Goal: Answer question/provide support: Share knowledge or assist other users

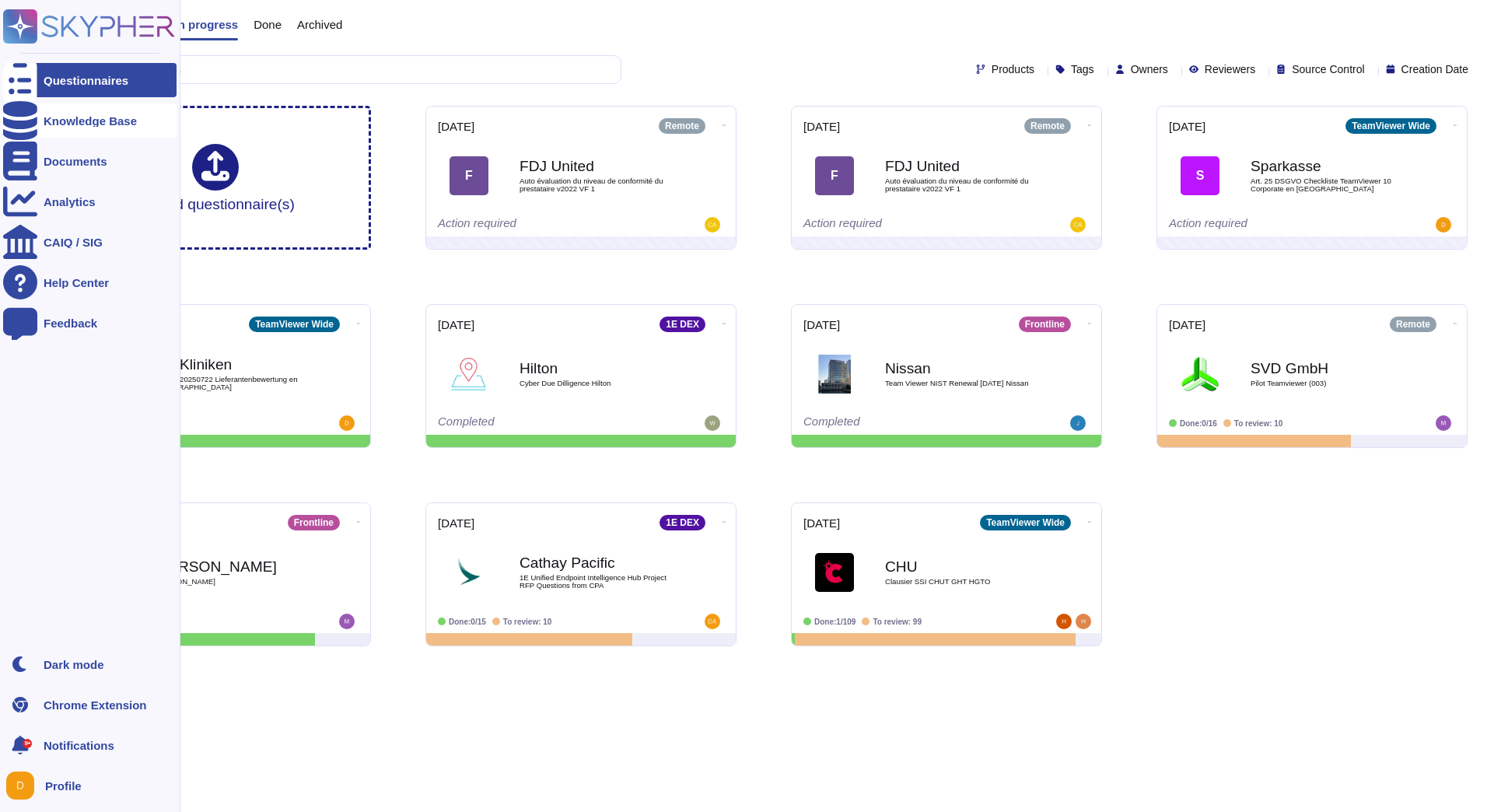
click at [34, 123] on div at bounding box center [20, 120] width 34 height 34
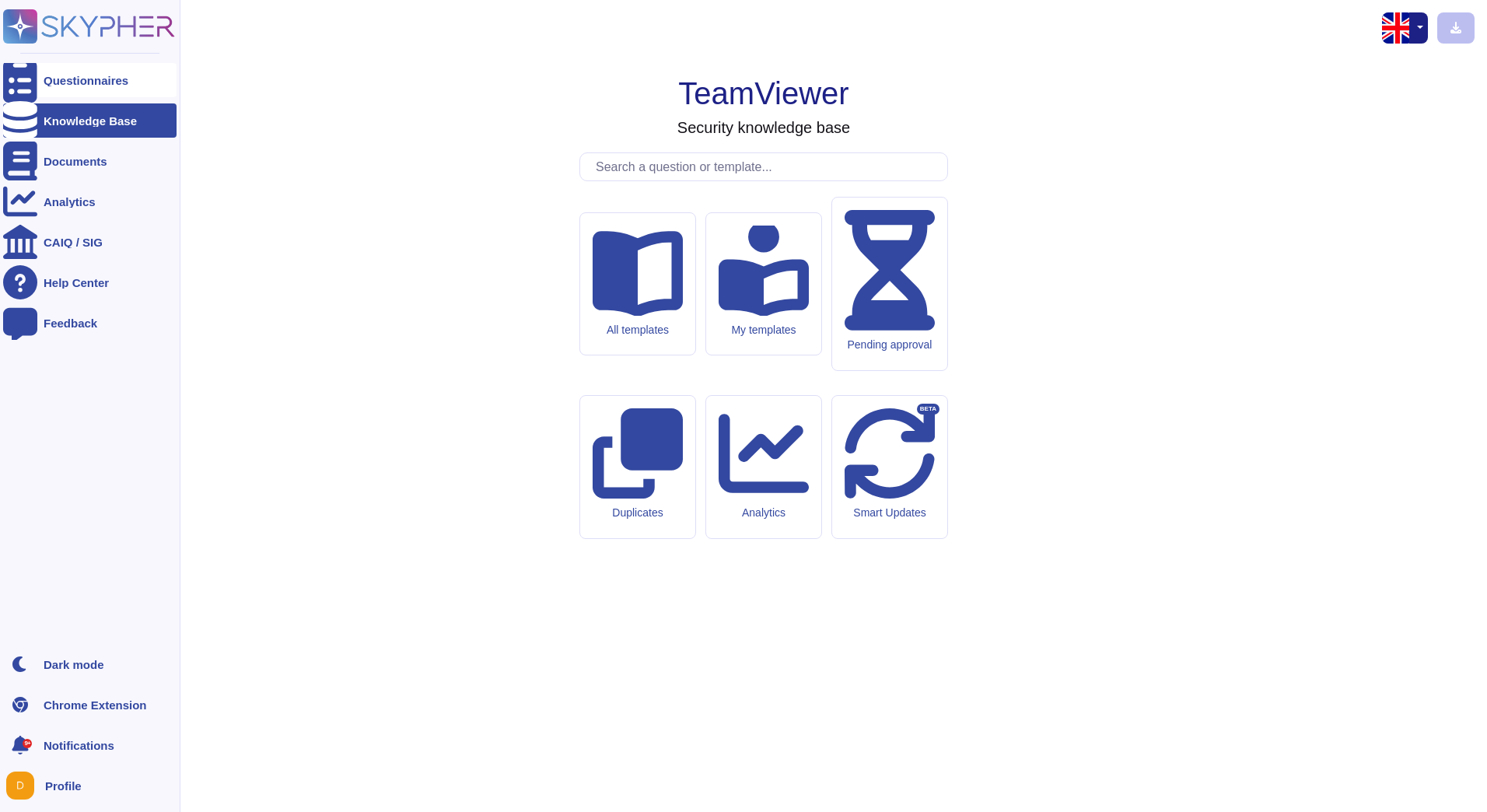
click at [56, 83] on div "Questionnaires" at bounding box center [86, 80] width 85 height 12
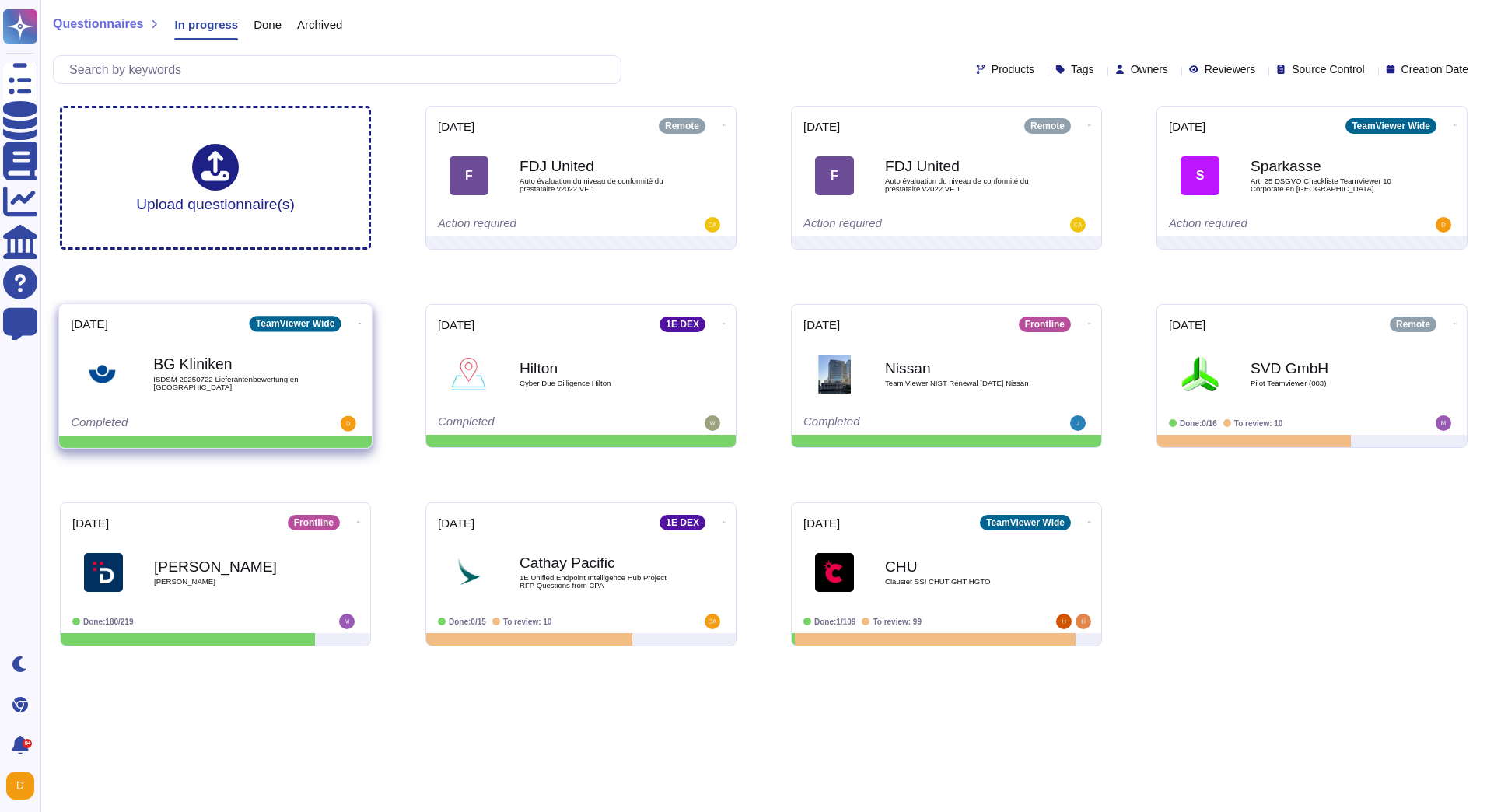
click at [180, 379] on span "ISDSM 20250722 Lieferantenbewertung en [GEOGRAPHIC_DATA]" at bounding box center [231, 383] width 157 height 15
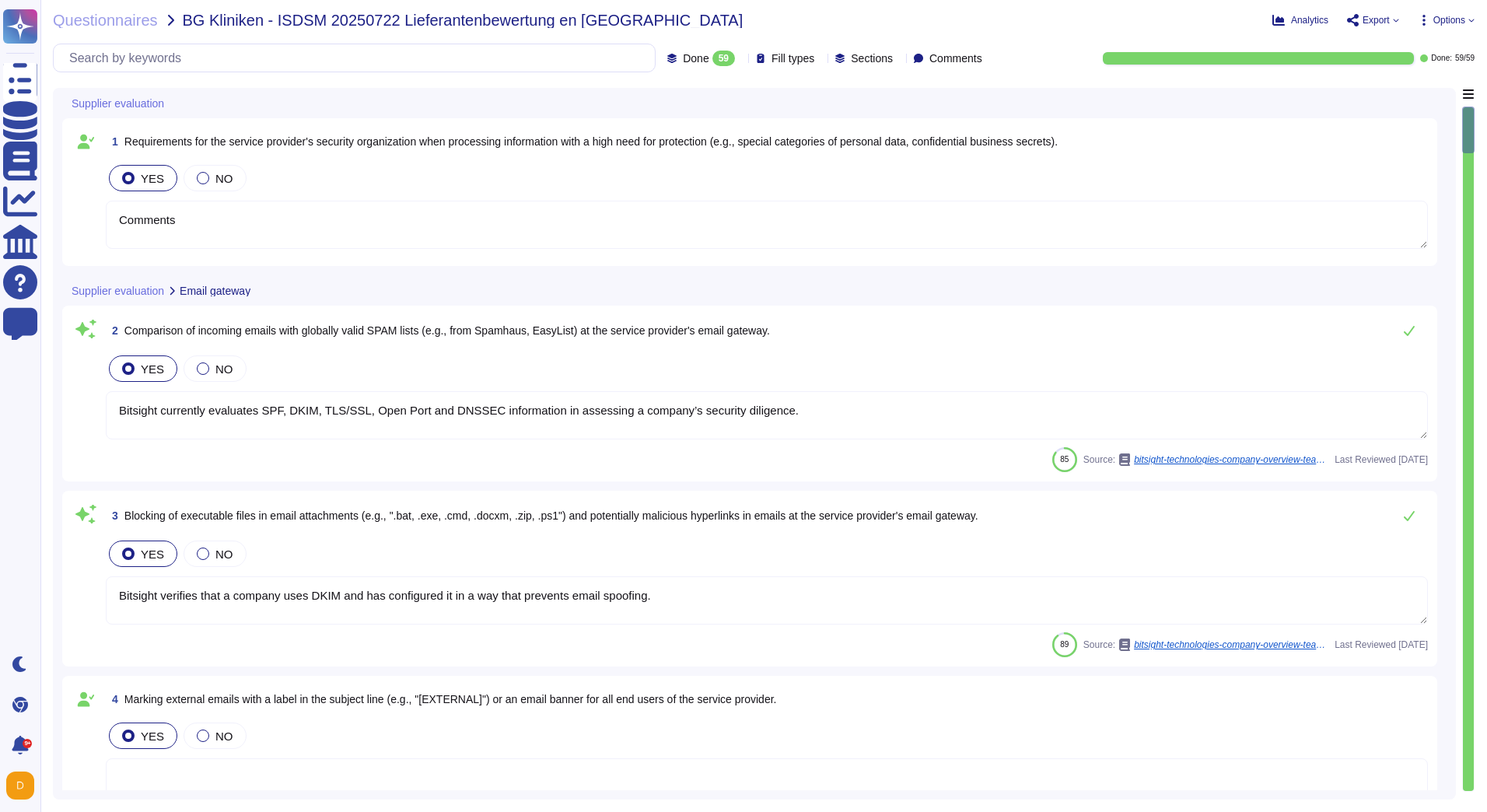
type textarea "Comments"
type textarea "Bitsight currently evaluates SPF, DKIM, TLS/SSL, Open Port and DNSSEC informati…"
type textarea "Bitsight verifies that a company uses DKIM and has configured it in a way that …"
type textarea "TeamViewer utilizes an intrusion detection system (IDS) to analyze network even…"
type textarea "Electronic intrusion detection systems are installed with the purpose of monito…"
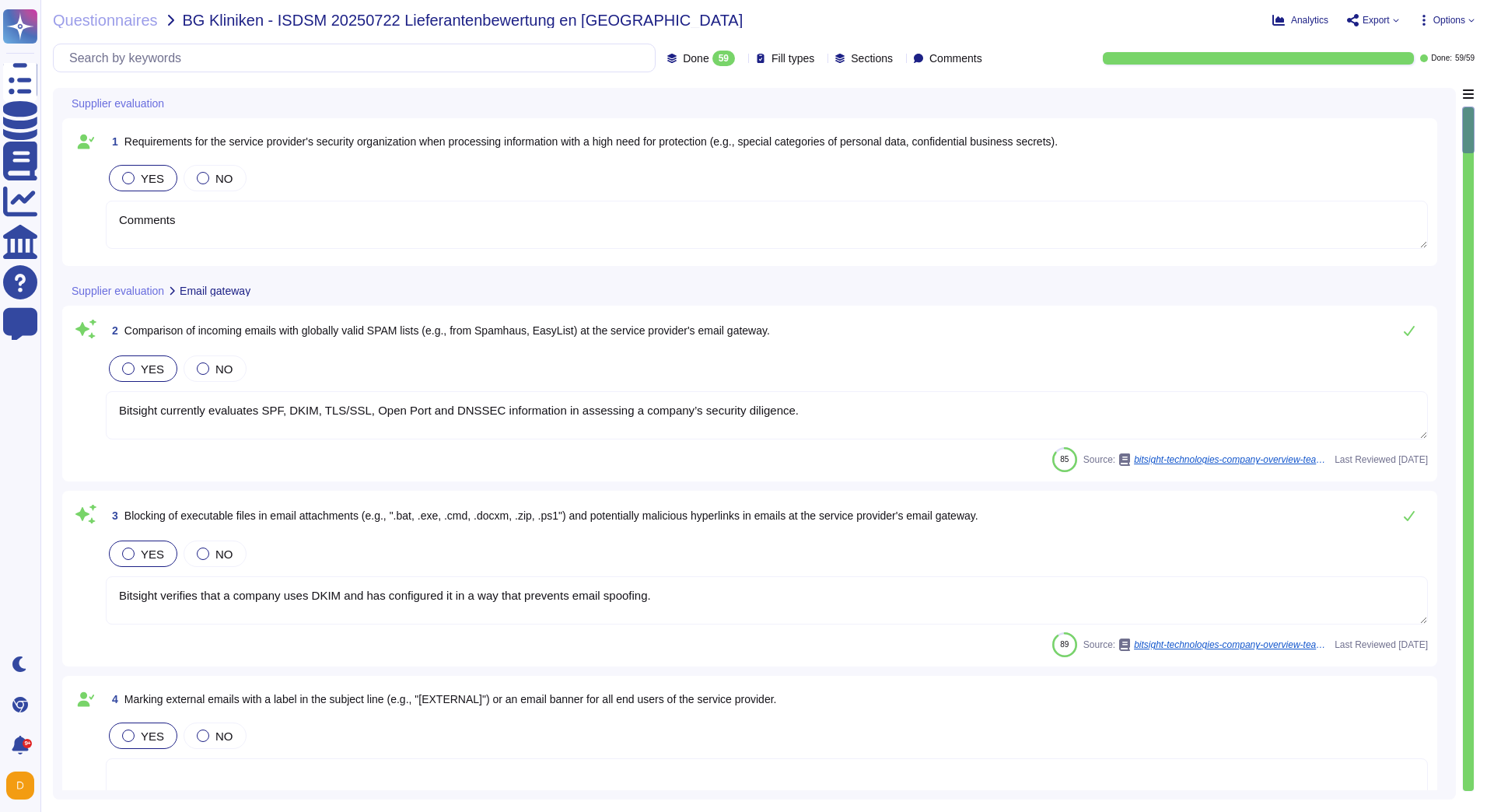
drag, startPoint x: 1472, startPoint y: 138, endPoint x: 1472, endPoint y: 151, distance: 13.0
click at [1472, 151] on div at bounding box center [1469, 129] width 13 height 47
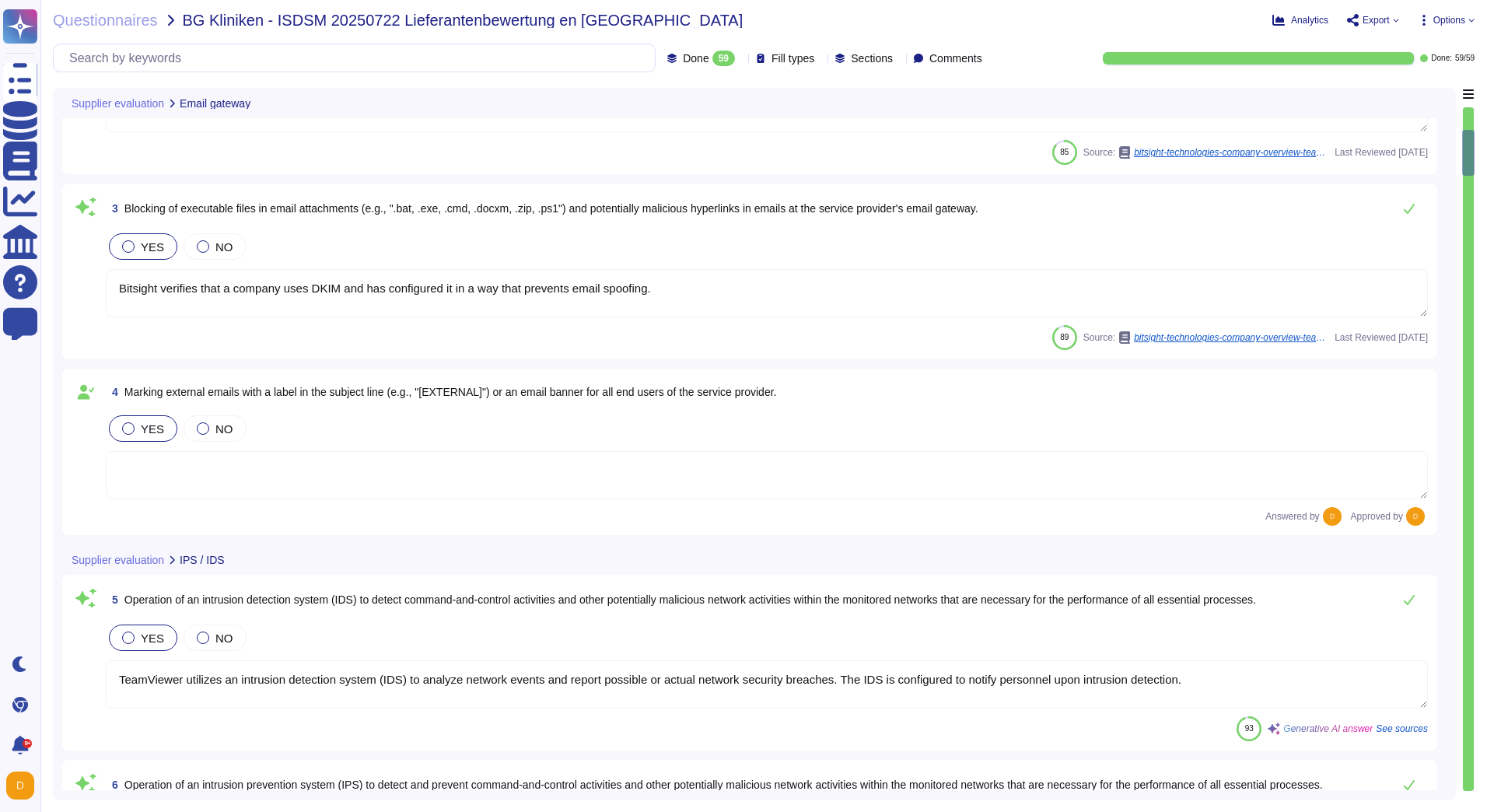
type textarea "TeamViewer ensures the comprehensive use of state-of-the-art anti-malware softw…"
type textarea "TeamViewer uses CSP to restrict resource sources, which adds an extra layer of …"
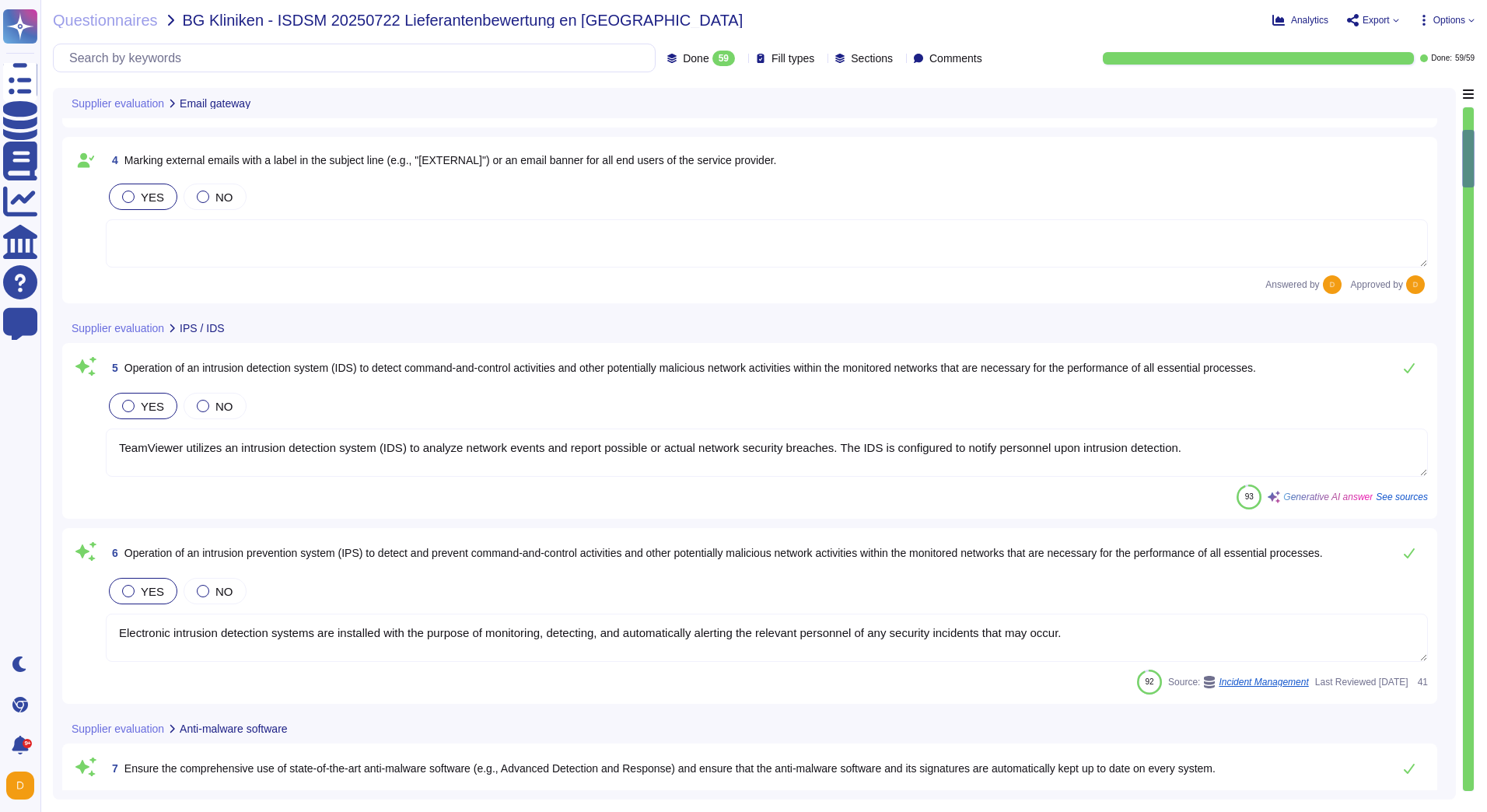
type textarea "Most of the TeamViewer screens functionalities can be operated using keyboard o…"
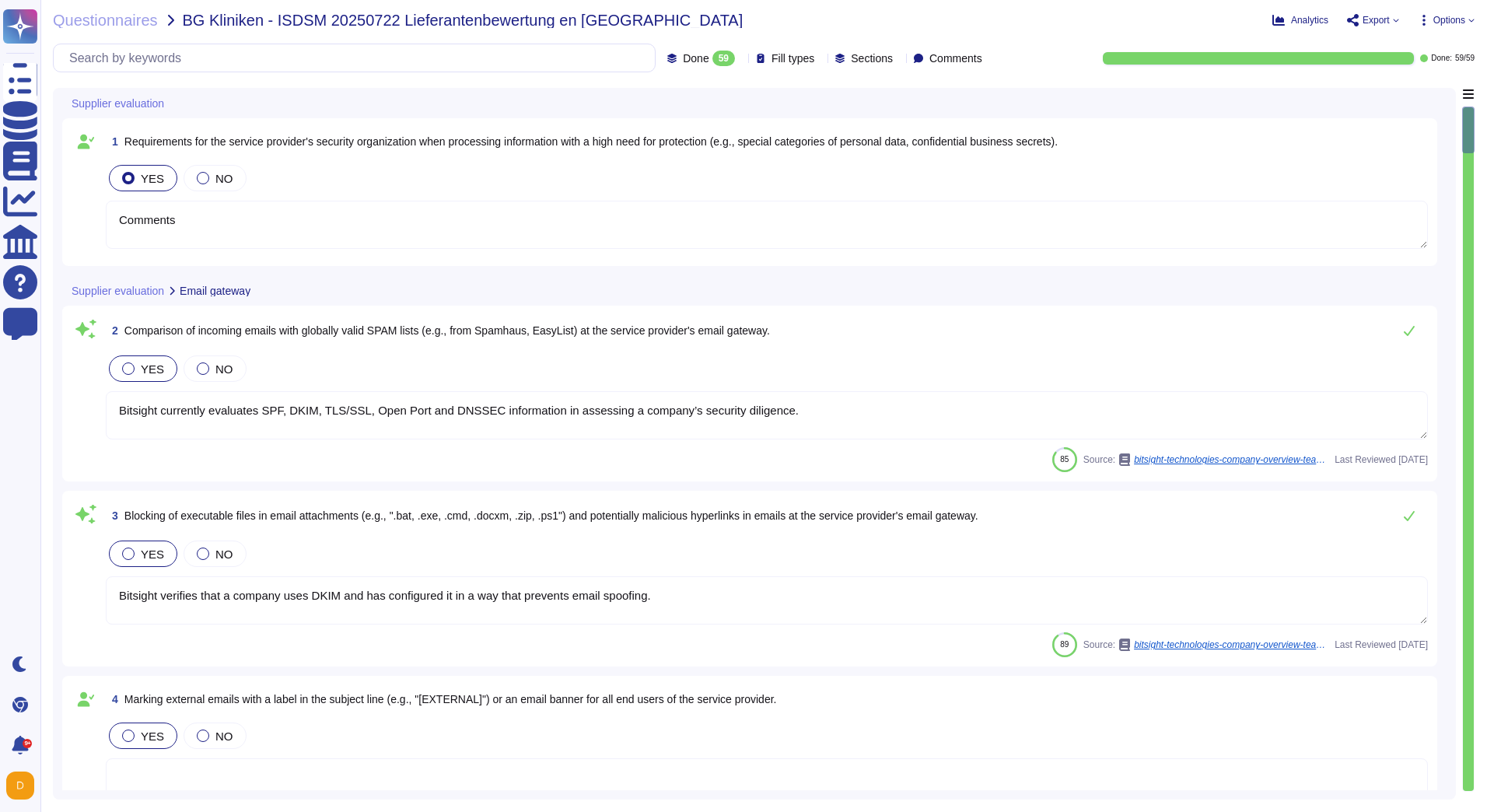
type textarea "Comments"
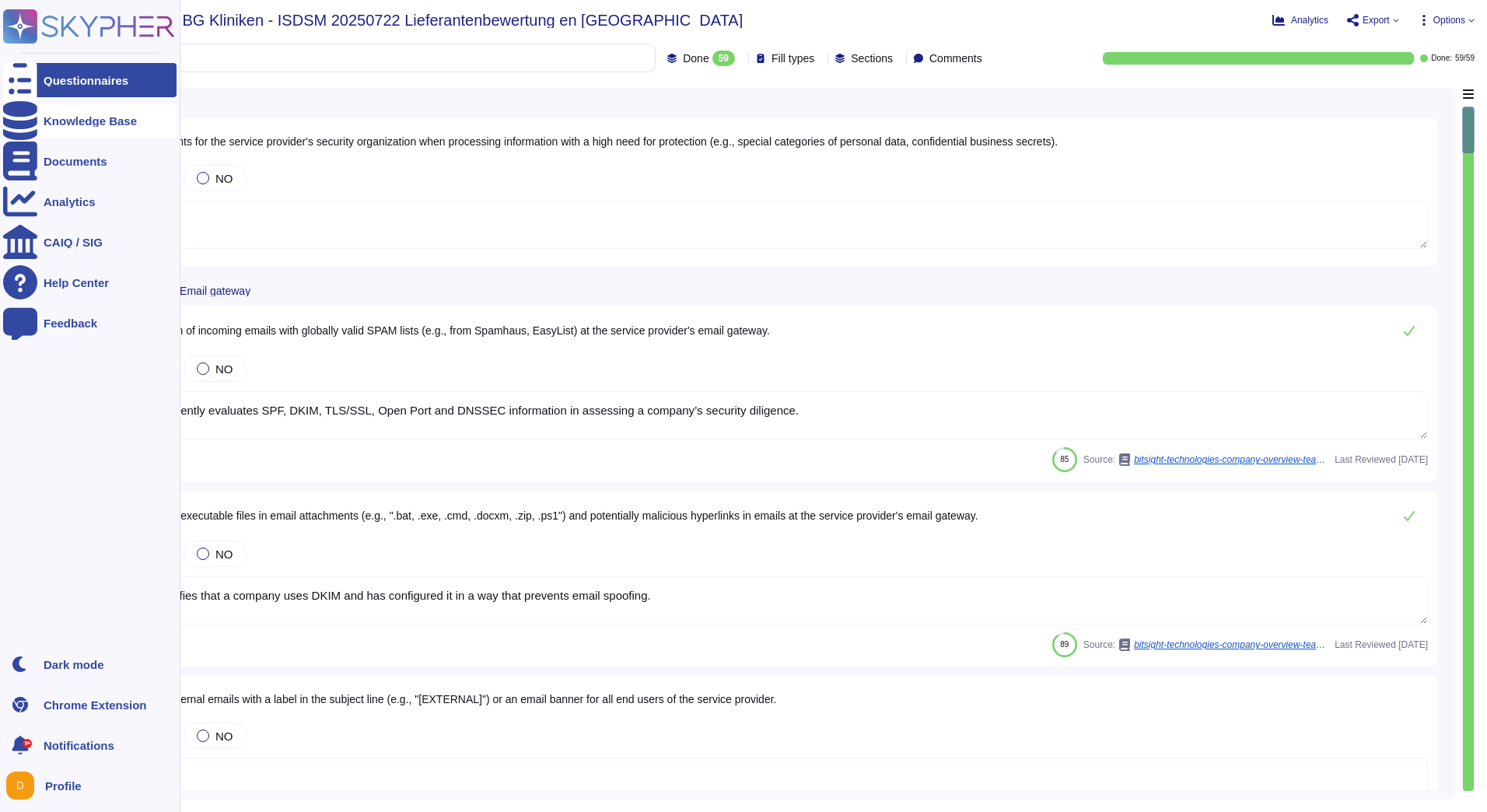
click at [26, 120] on icon at bounding box center [20, 120] width 34 height 39
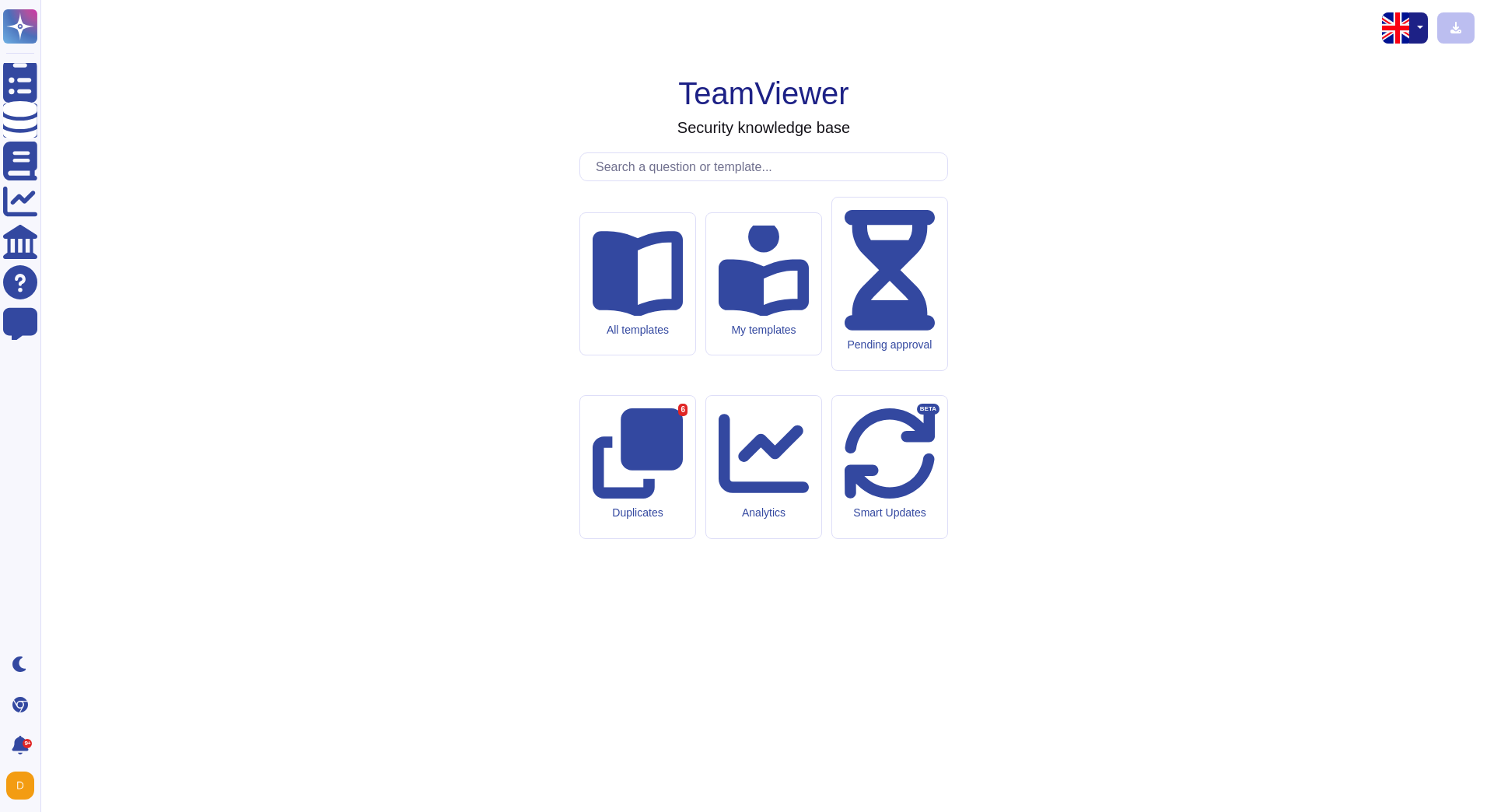
click at [666, 181] on input "text" at bounding box center [767, 166] width 359 height 27
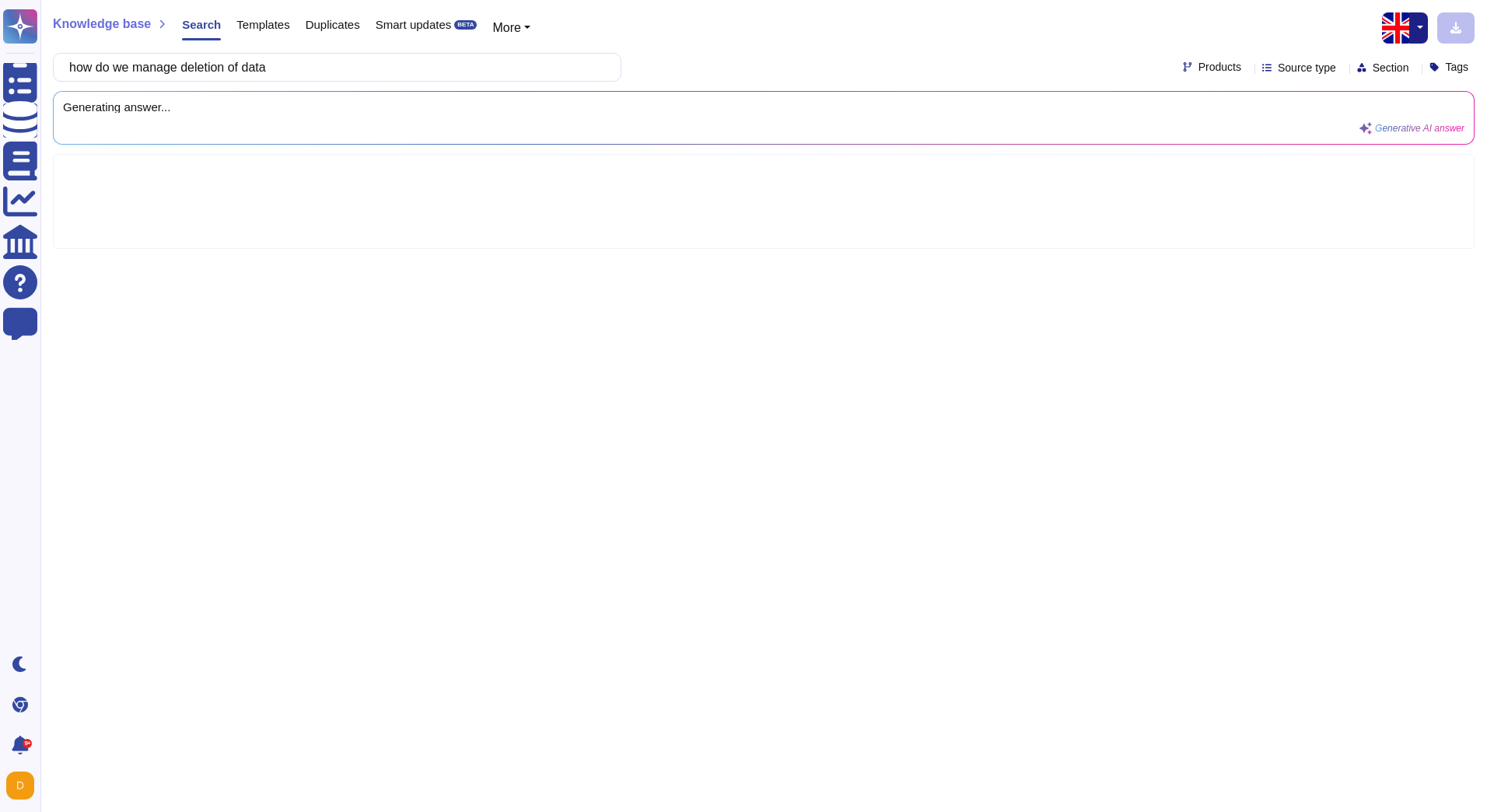
click at [543, 563] on div "Knowledge base Search Templates Duplicates Smart updates BETA More how do we ma…" at bounding box center [763, 406] width 1447 height 812
click at [300, 70] on input "how do we manage deletion of data" at bounding box center [334, 67] width 544 height 27
type input "how do we manage deletion of data?"
click at [749, 68] on div "how do we manage deletion of data? Products Source type Section Tags" at bounding box center [764, 67] width 1422 height 29
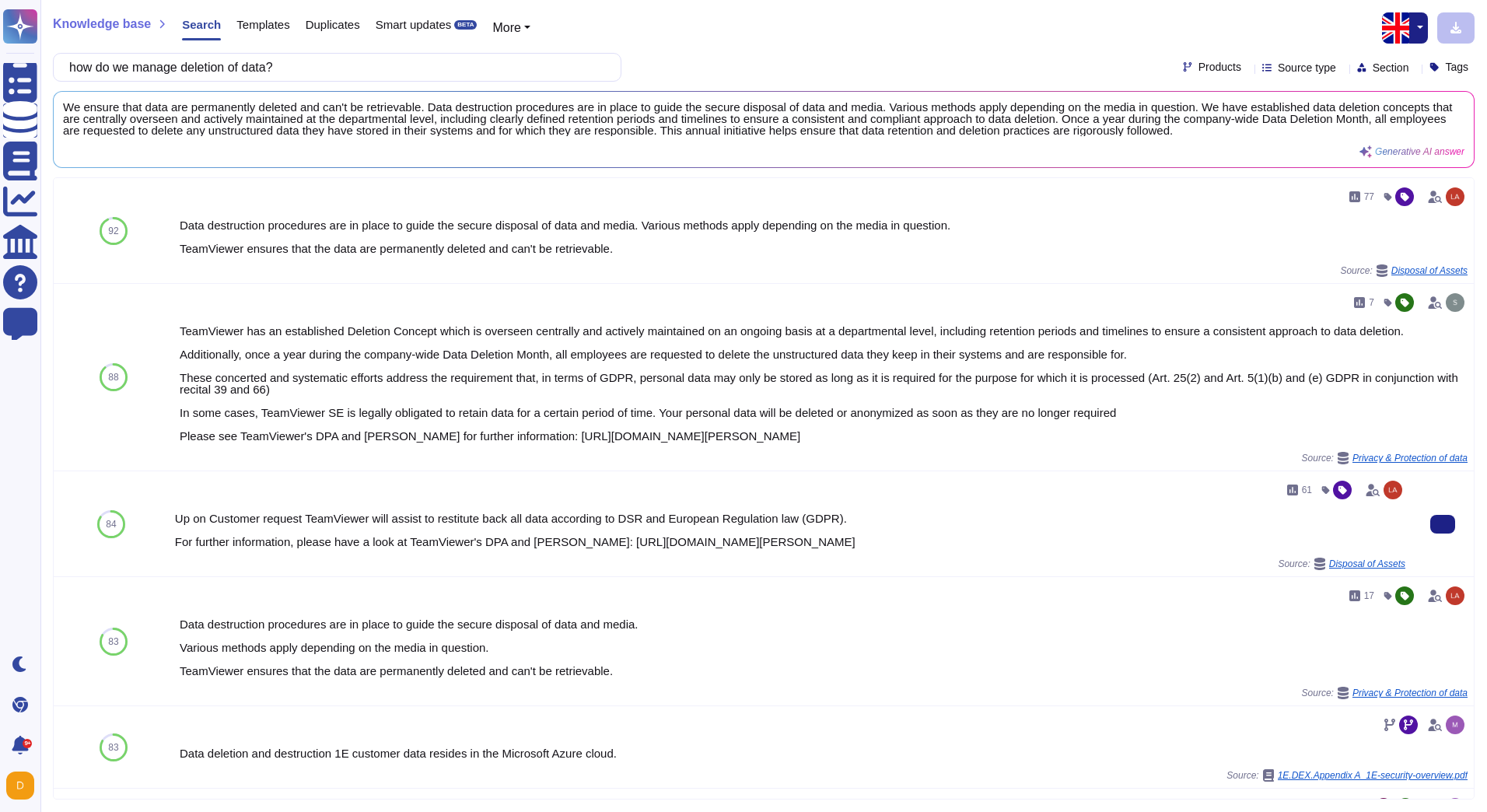
click at [62, 501] on div "84" at bounding box center [111, 524] width 115 height 105
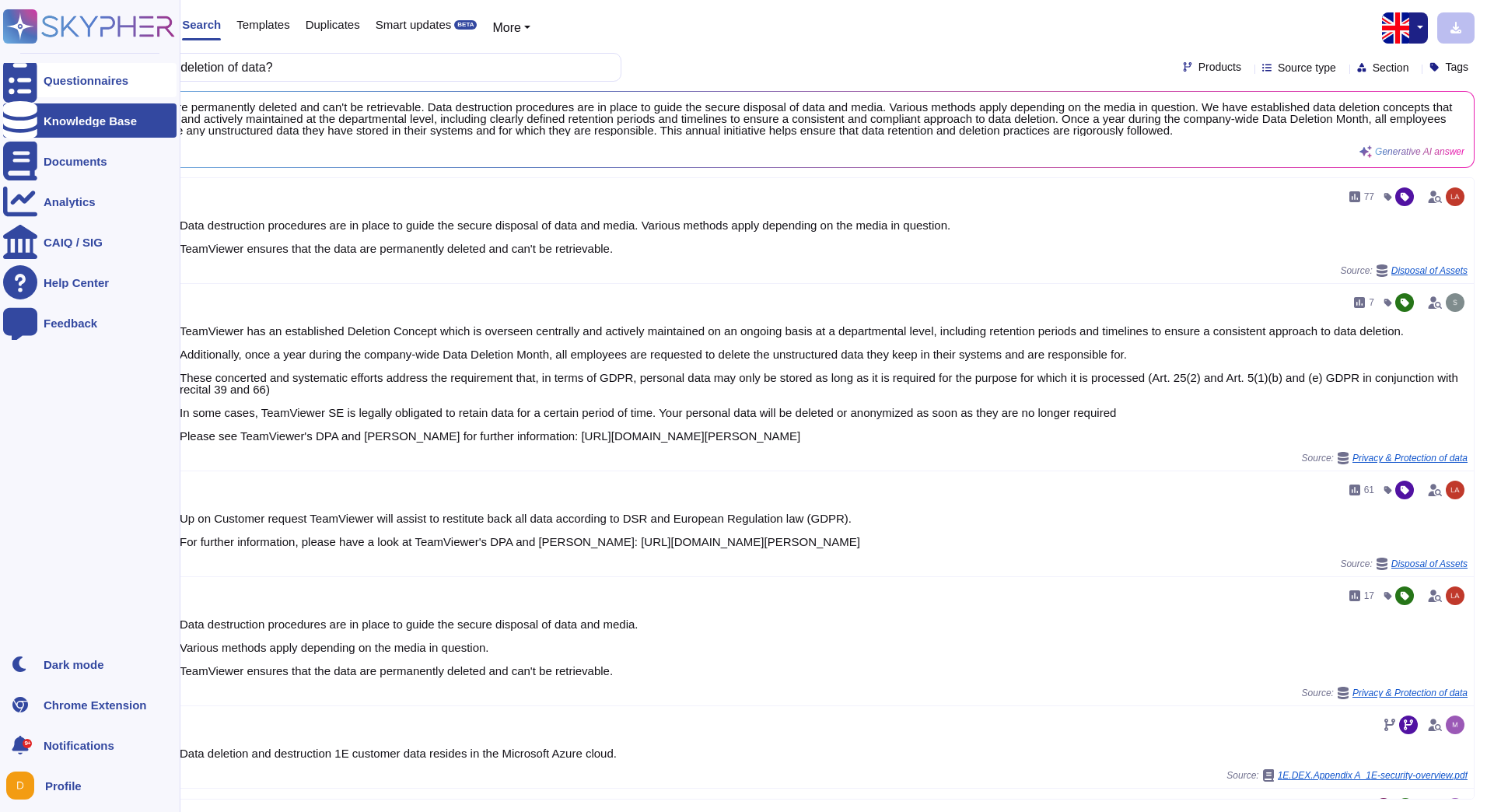
click at [19, 73] on icon at bounding box center [20, 81] width 34 height 46
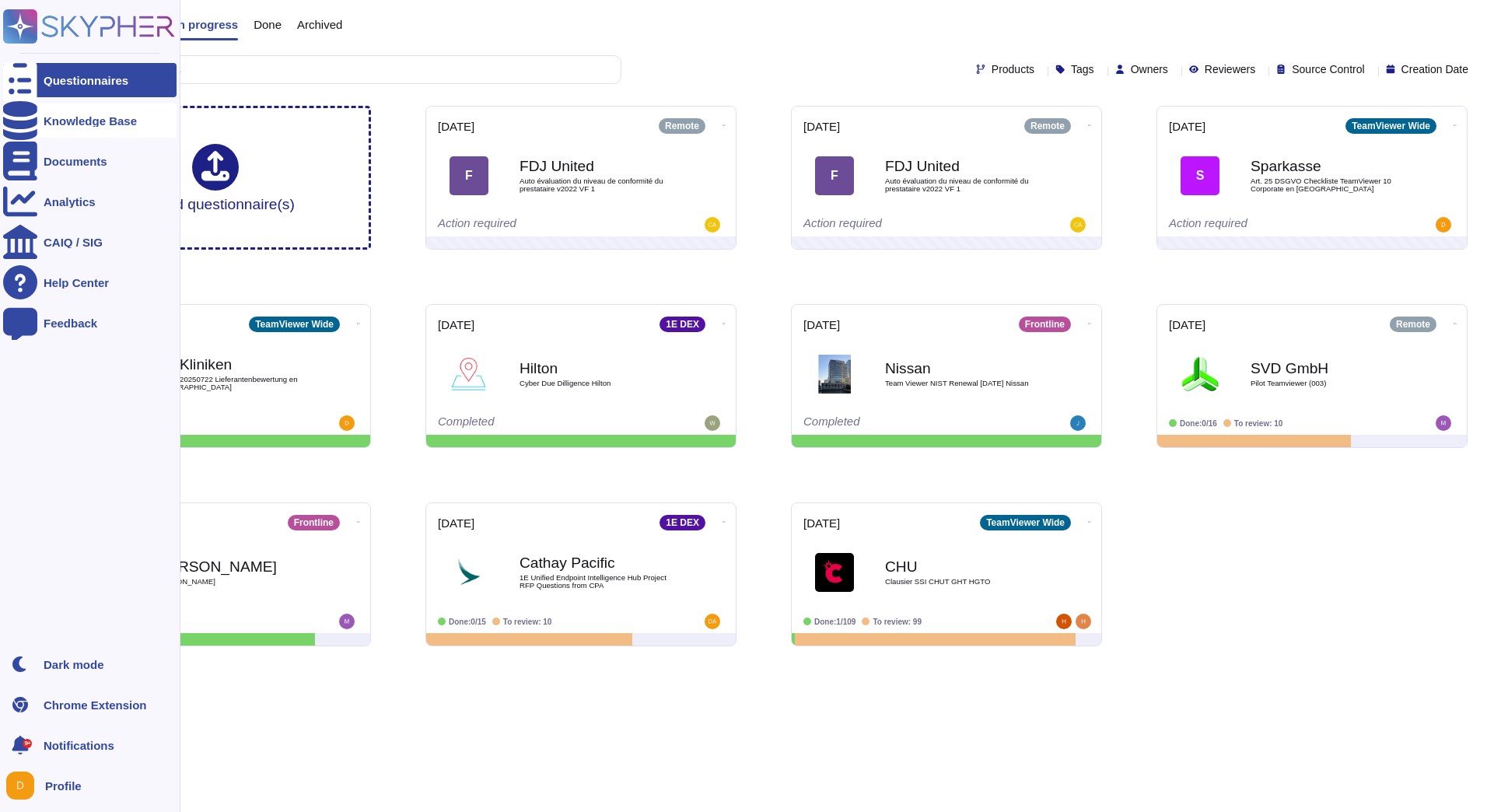
click at [21, 126] on icon at bounding box center [20, 120] width 34 height 39
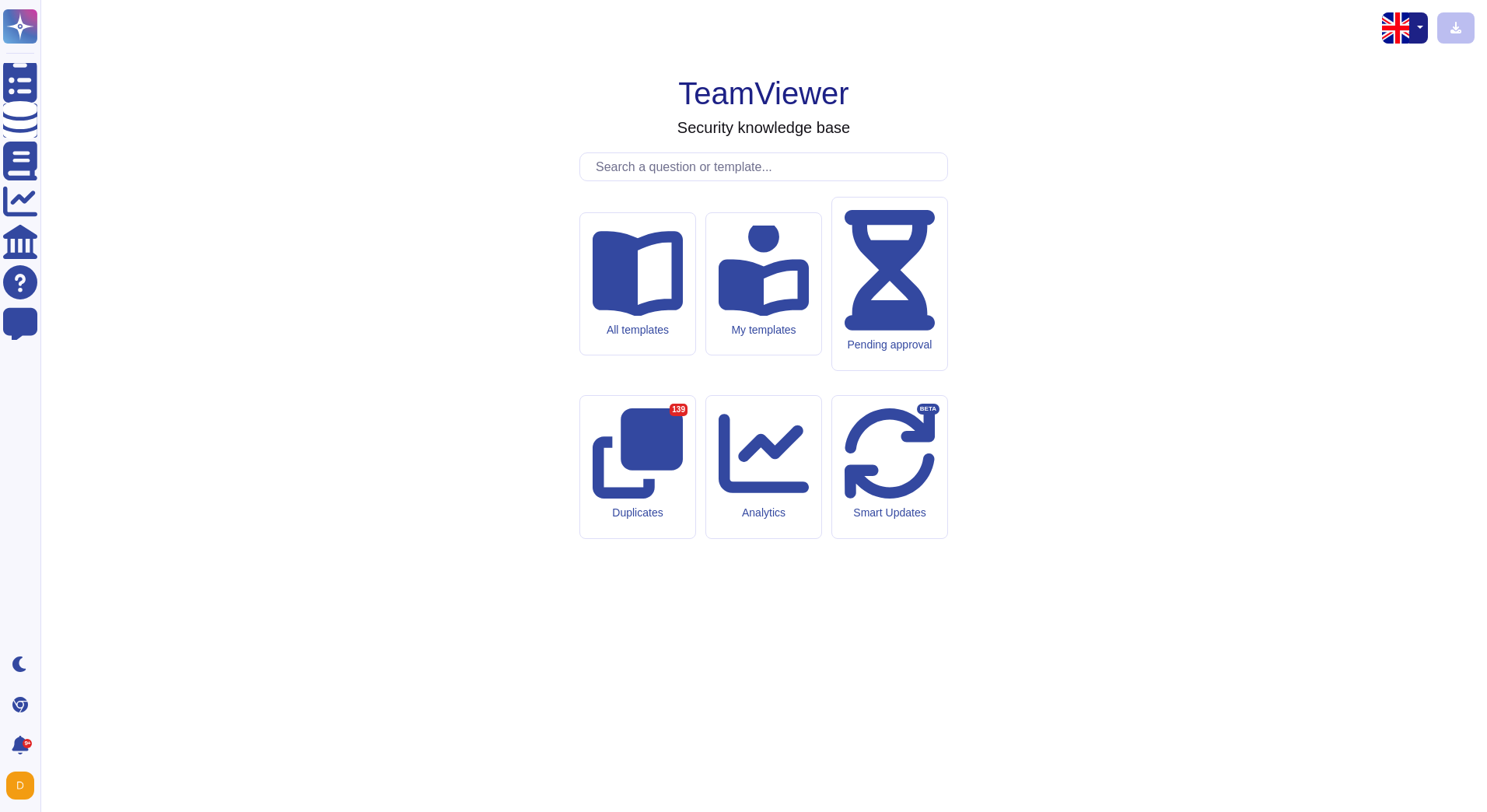
click at [693, 181] on input "text" at bounding box center [767, 166] width 359 height 27
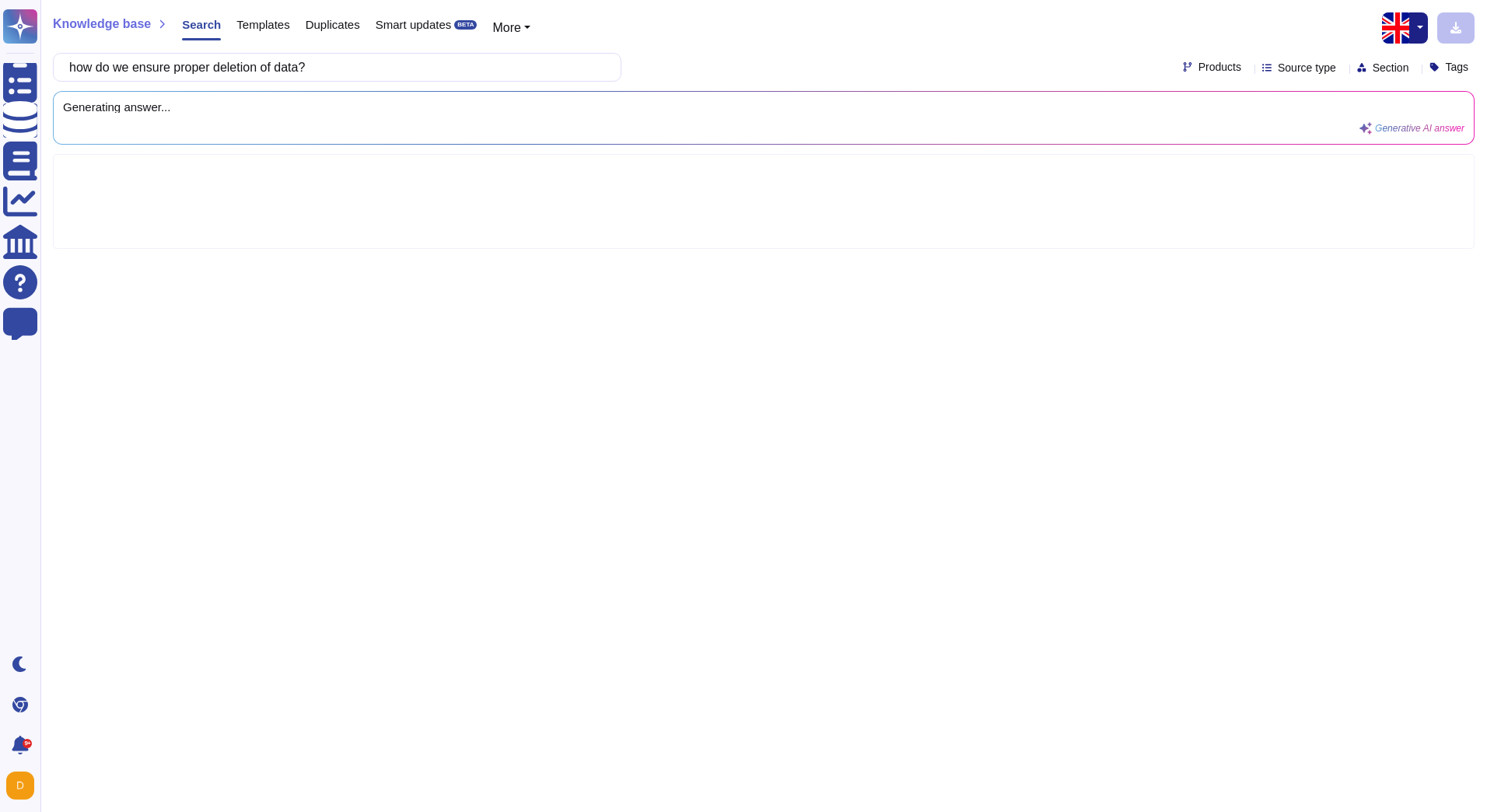
type input "how do we ensure proper deletion of data?"
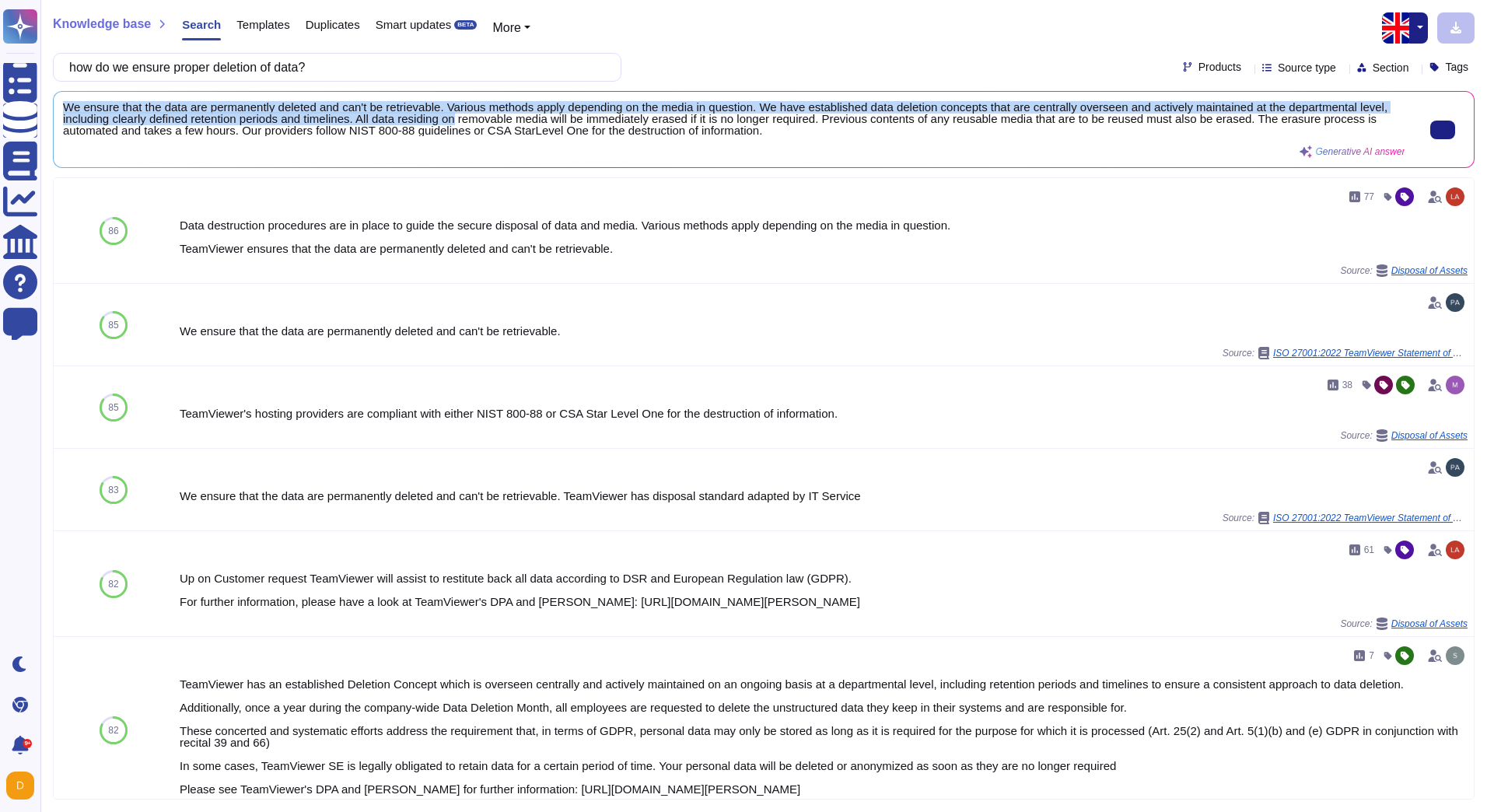
scroll to position [2, 0]
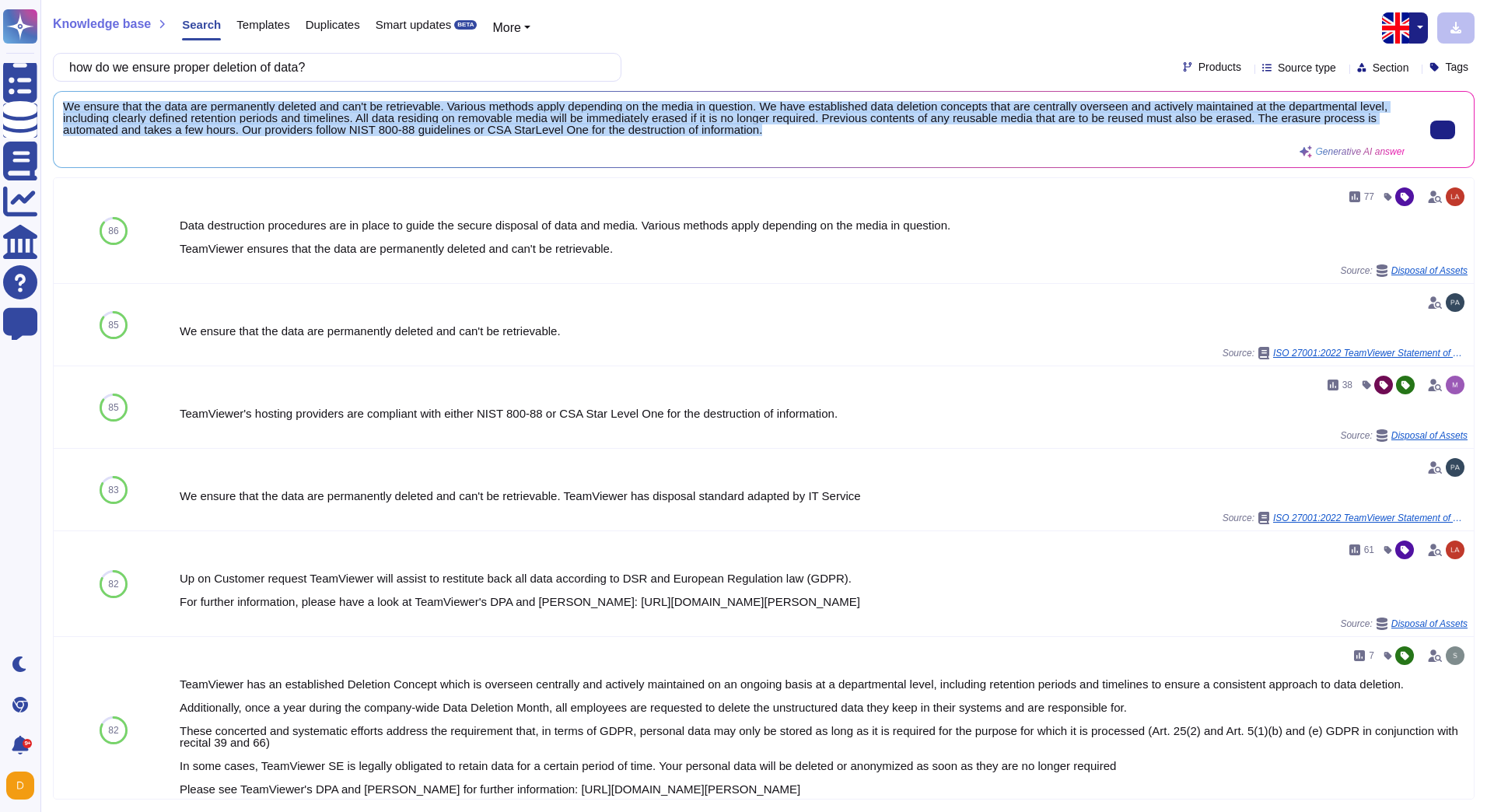
drag, startPoint x: 62, startPoint y: 107, endPoint x: 784, endPoint y: 137, distance: 722.6
click at [784, 137] on div "We ensure that the data are permanently deleted and can't be retrievable. Vario…" at bounding box center [764, 129] width 1420 height 75
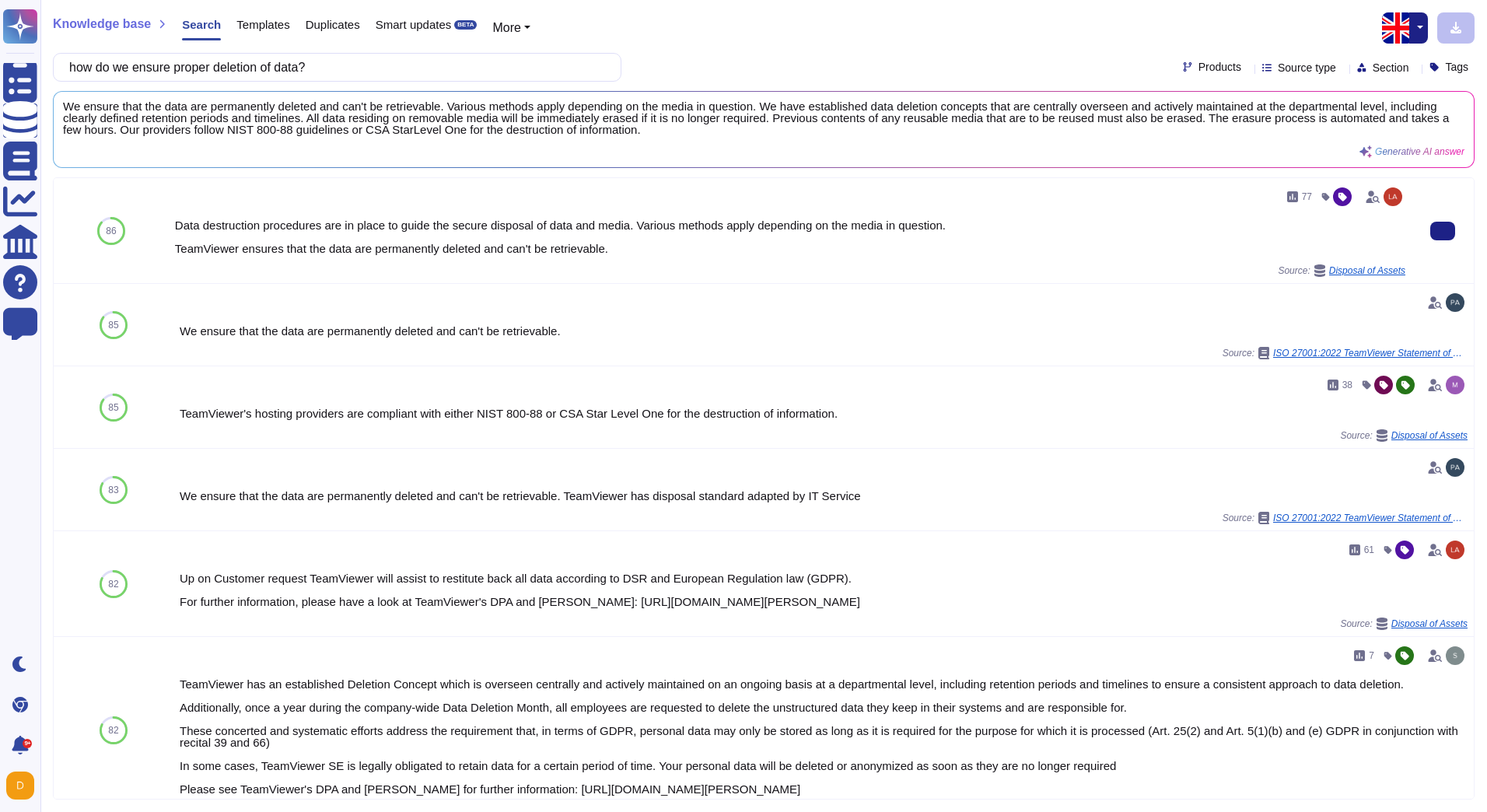
click at [308, 185] on div "77" at bounding box center [790, 196] width 1231 height 25
